Goal: Check status: Check status

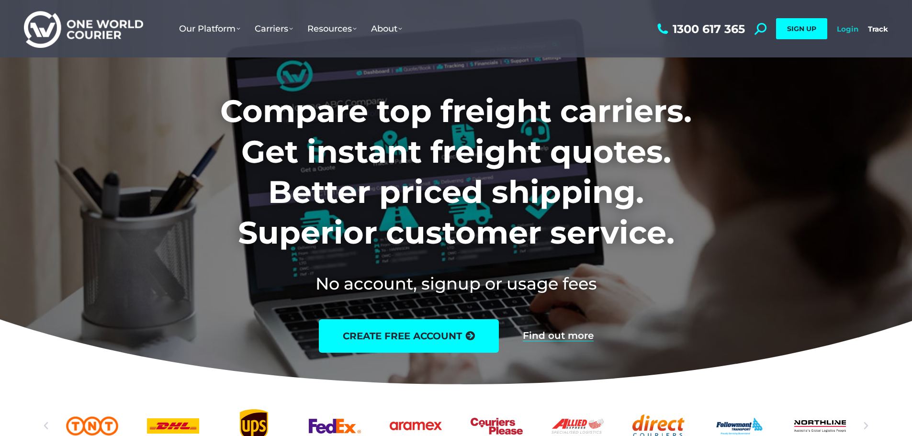
click at [854, 28] on link "Login" at bounding box center [847, 28] width 22 height 9
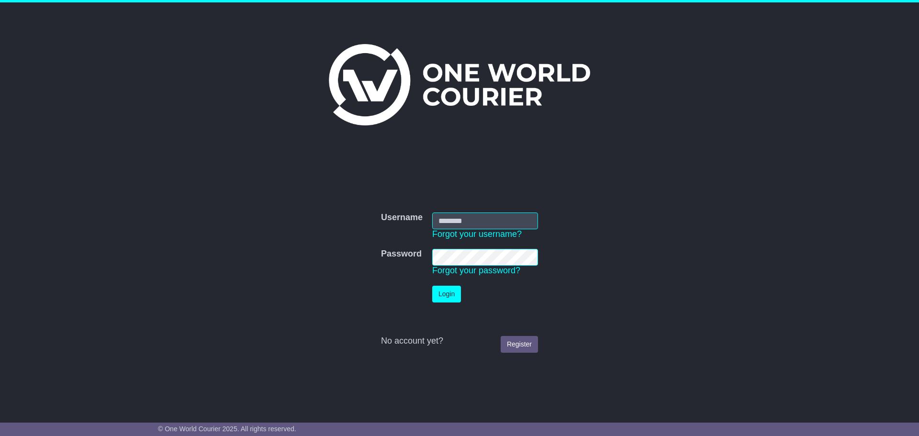
type input "**********"
click at [445, 291] on button "Login" at bounding box center [446, 294] width 29 height 17
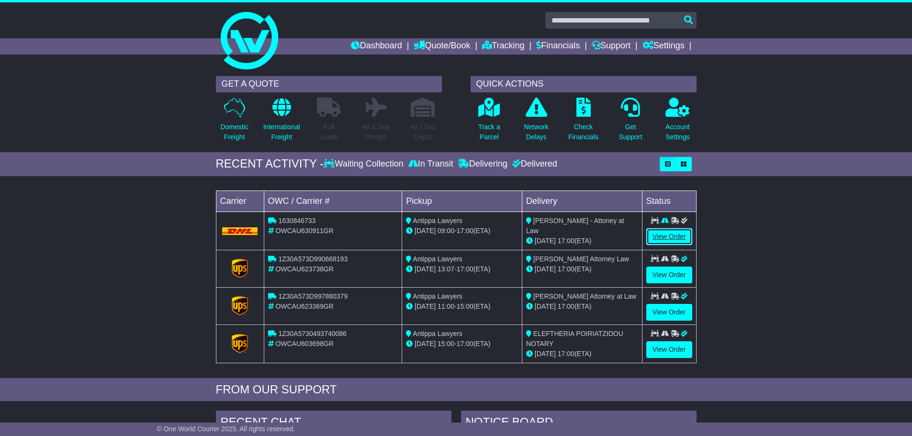
click at [678, 239] on link "View Order" at bounding box center [669, 236] width 46 height 17
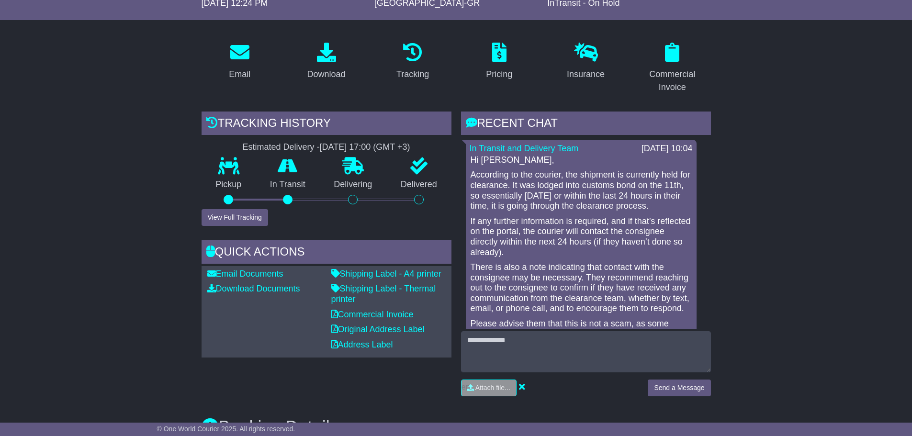
scroll to position [144, 0]
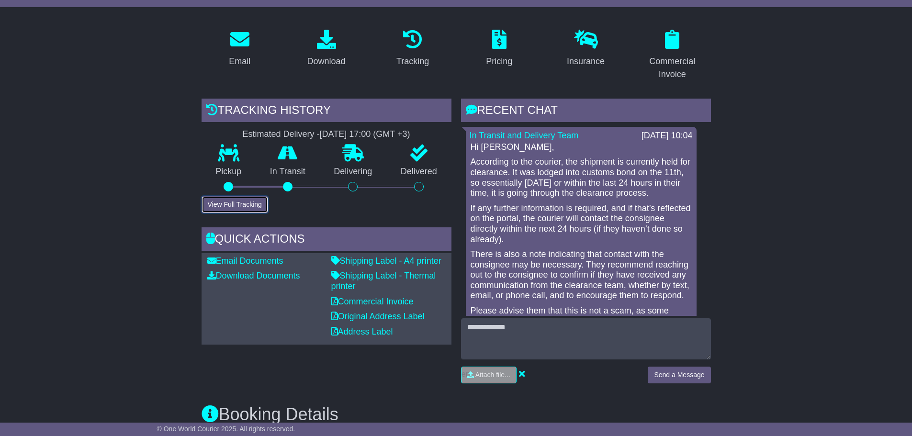
click at [245, 205] on button "View Full Tracking" at bounding box center [234, 204] width 67 height 17
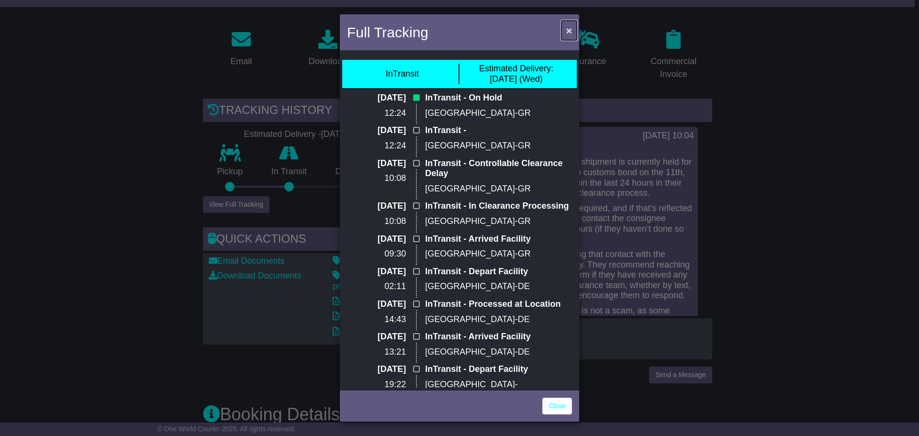
click at [566, 29] on span "×" at bounding box center [569, 30] width 6 height 11
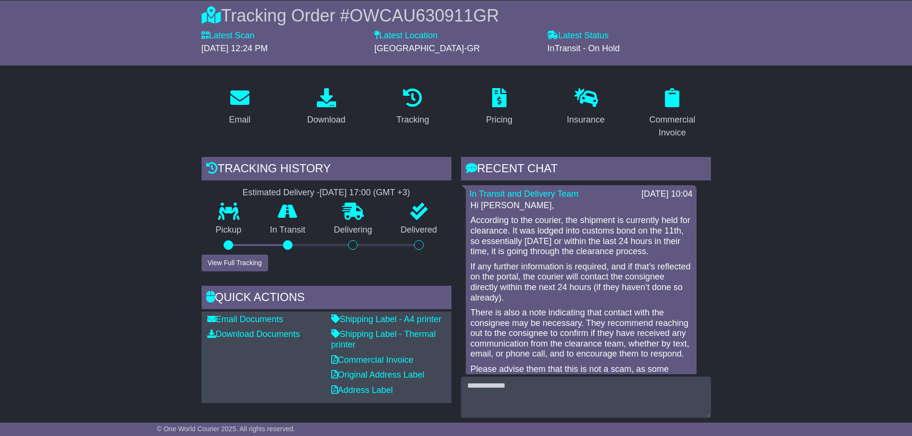
scroll to position [96, 0]
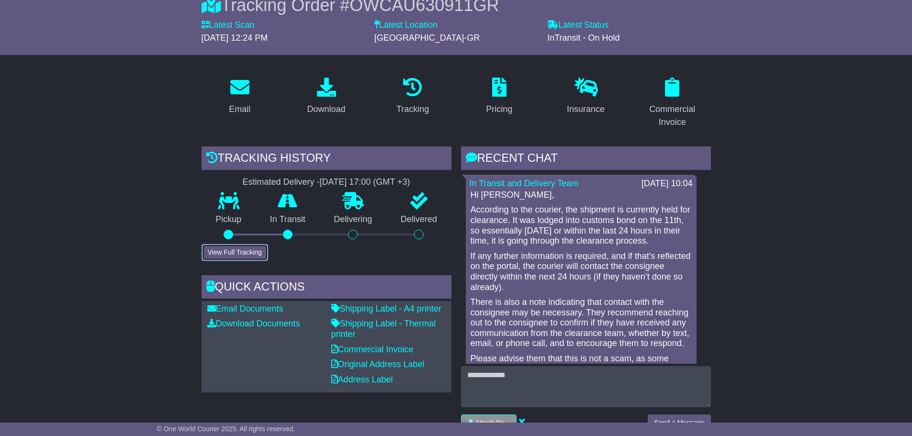
click at [245, 254] on button "View Full Tracking" at bounding box center [234, 252] width 67 height 17
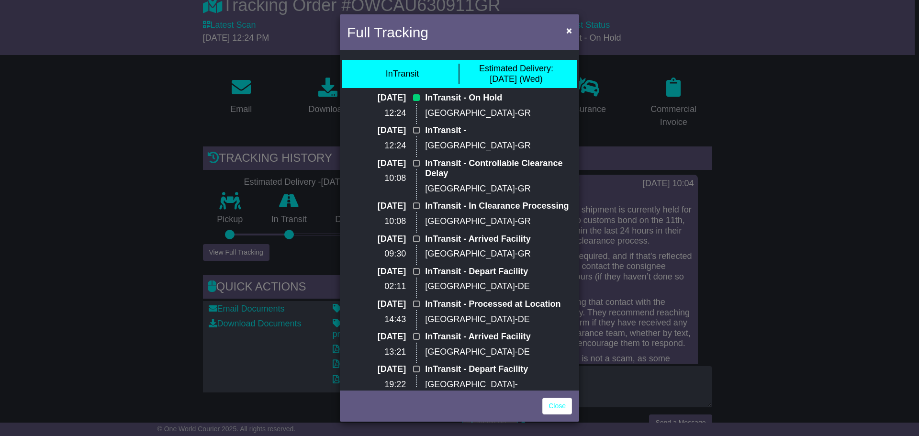
click at [245, 253] on div "Full Tracking × InTransit Estimated Delivery: 13 Aug (Wed) 11 Aug 2025 12:24 In…" at bounding box center [459, 218] width 919 height 436
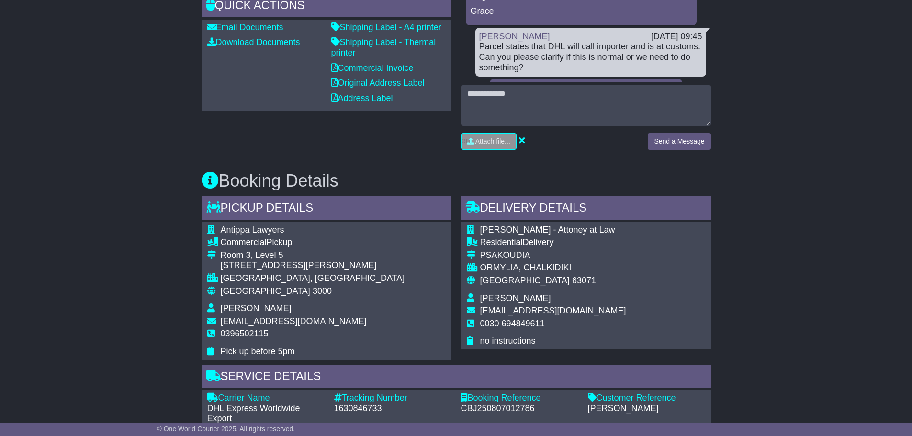
scroll to position [383, 0]
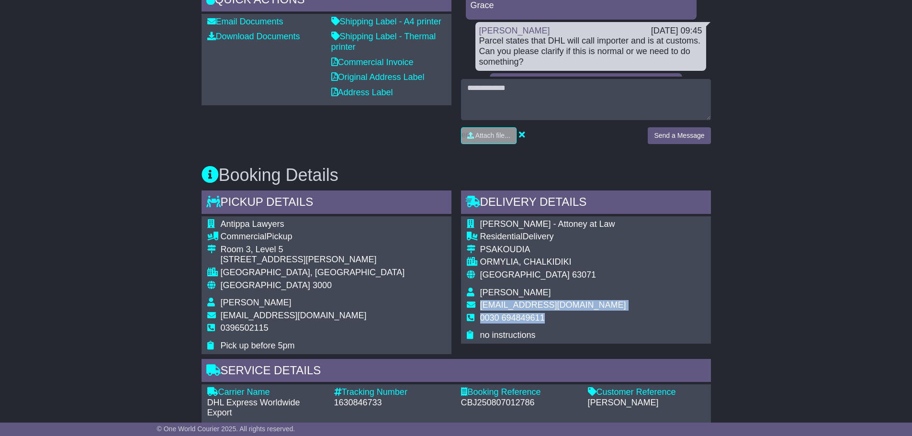
drag, startPoint x: 545, startPoint y: 320, endPoint x: 477, endPoint y: 307, distance: 69.7
click at [477, 307] on tbody "Maria Papageogiou - Attoney at Law Residential Delivery PSAKOUDIA ORMYLIA, CHAL…" at bounding box center [546, 280] width 159 height 122
copy tbody "mariapaparecht@gmail.com 0030 694849611"
